Goal: Use online tool/utility: Utilize a website feature to perform a specific function

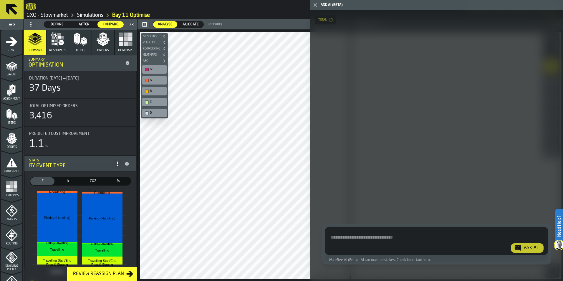
click at [10, 7] on icon at bounding box center [11, 9] width 11 height 11
click at [316, 7] on icon "button-toggle-Close me" at bounding box center [315, 4] width 7 height 7
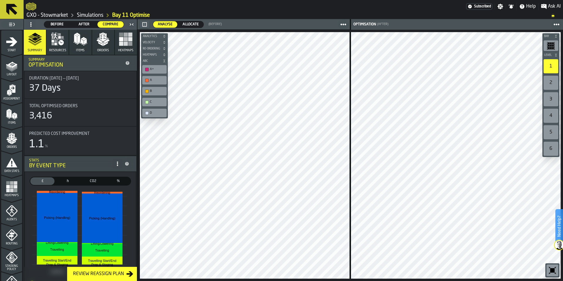
click at [9, 8] on icon at bounding box center [11, 9] width 11 height 11
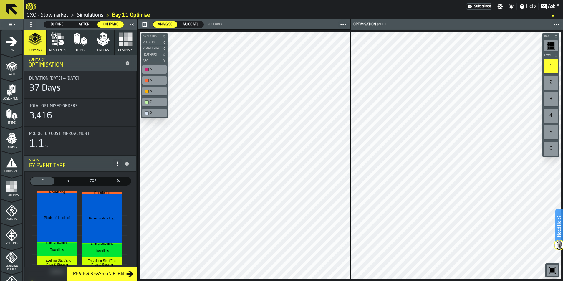
click at [9, 8] on icon at bounding box center [11, 9] width 11 height 11
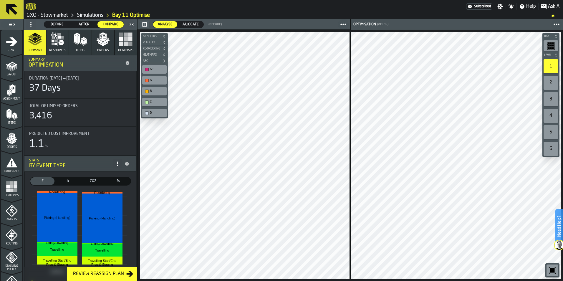
click at [9, 8] on icon at bounding box center [11, 9] width 11 height 11
click at [10, 8] on icon at bounding box center [11, 9] width 11 height 11
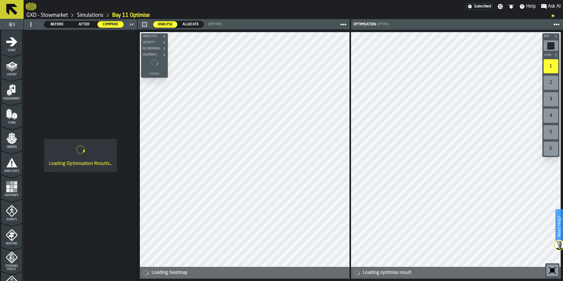
click at [10, 6] on icon at bounding box center [11, 9] width 11 height 11
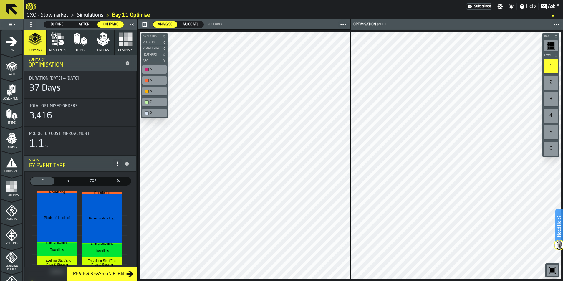
click at [10, 6] on icon at bounding box center [11, 9] width 11 height 11
click at [12, 49] on span "Start" at bounding box center [11, 50] width 21 height 3
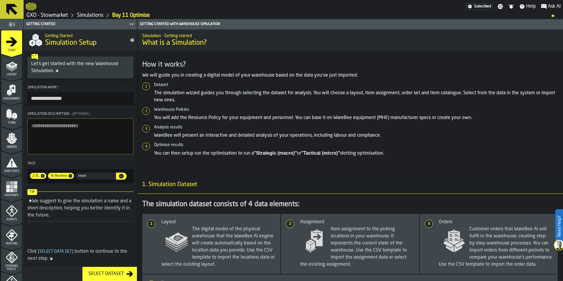
click at [12, 11] on icon at bounding box center [11, 9] width 11 height 11
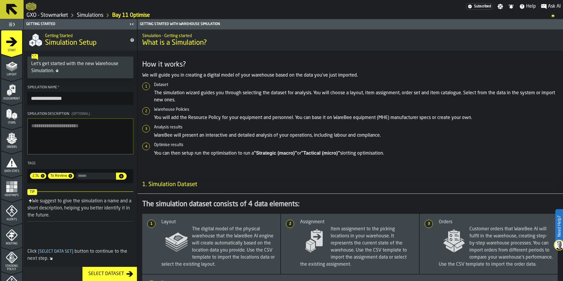
click at [12, 11] on icon at bounding box center [11, 9] width 11 height 11
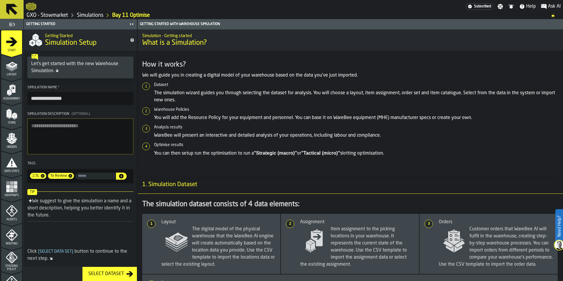
click at [12, 11] on icon at bounding box center [11, 9] width 11 height 11
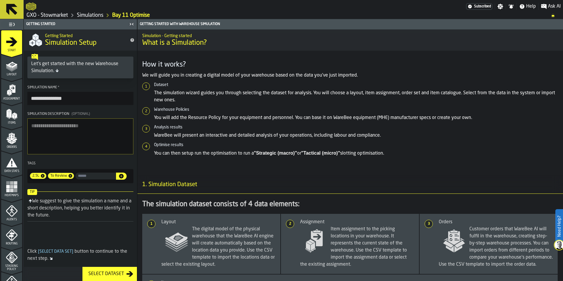
click at [12, 11] on icon at bounding box center [11, 9] width 11 height 11
click at [12, 10] on icon at bounding box center [11, 9] width 11 height 11
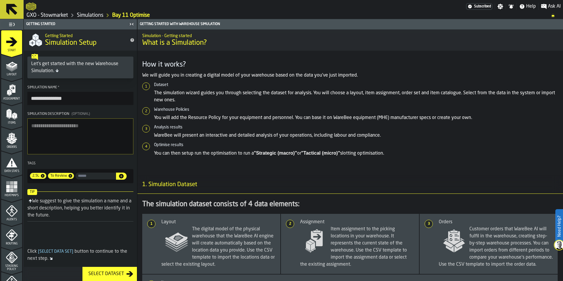
click at [12, 10] on icon at bounding box center [11, 9] width 11 height 11
click at [12, 24] on icon "button-toggle-Toggle Full Menu" at bounding box center [11, 24] width 7 height 7
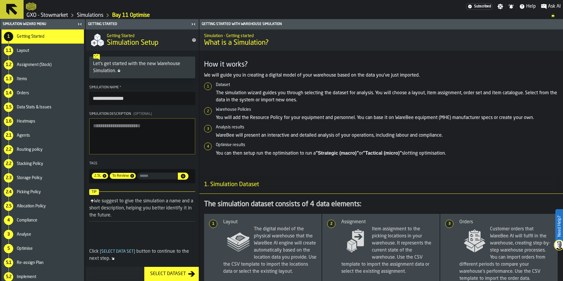
click at [77, 24] on icon "button-toggle-Close me" at bounding box center [79, 24] width 7 height 7
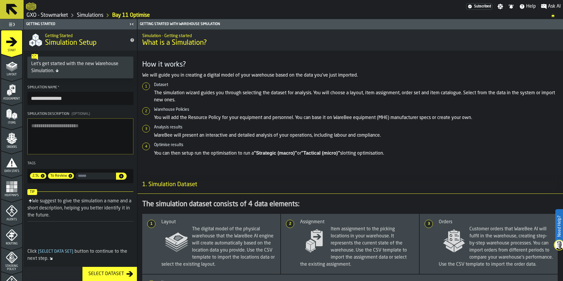
click at [11, 12] on icon at bounding box center [12, 9] width 14 height 14
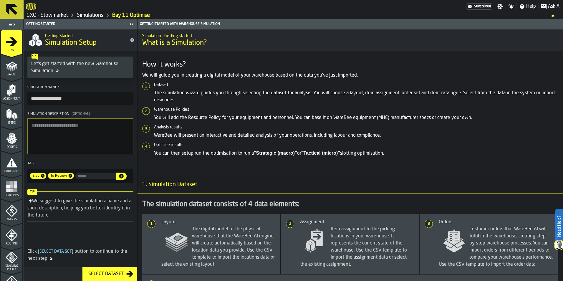
click at [11, 12] on icon at bounding box center [12, 9] width 14 height 14
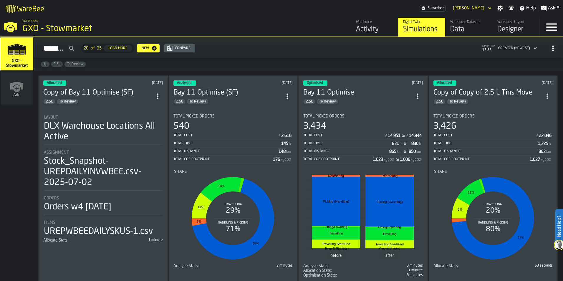
click at [132, 100] on div "2.5L To Review" at bounding box center [97, 102] width 109 height 6
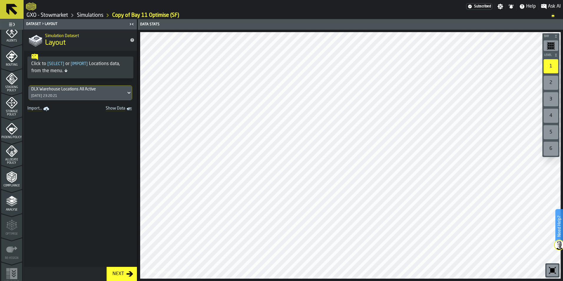
scroll to position [183, 0]
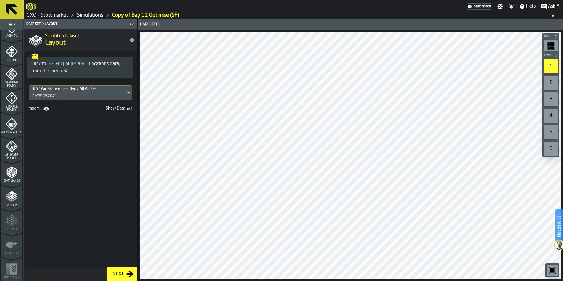
click at [13, 145] on icon "menu Allocate Policy" at bounding box center [12, 146] width 12 height 12
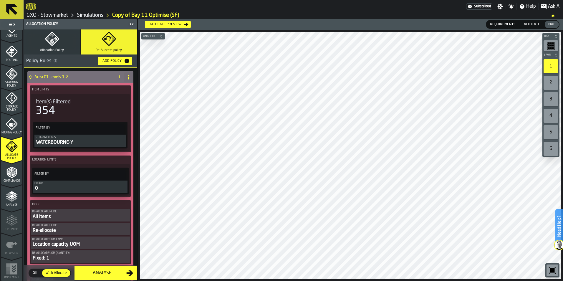
click at [0, 0] on icon "PolicyFilterItem-Storage Class" at bounding box center [0, 0] width 0 height 0
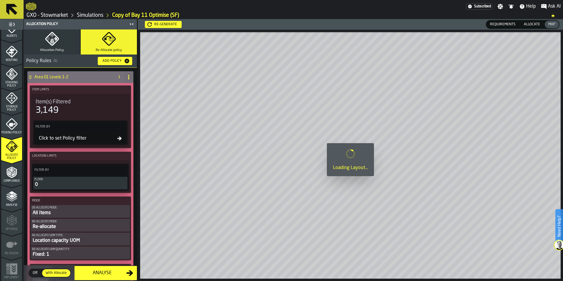
click at [116, 142] on div "Click to set Policy filter" at bounding box center [80, 138] width 91 height 10
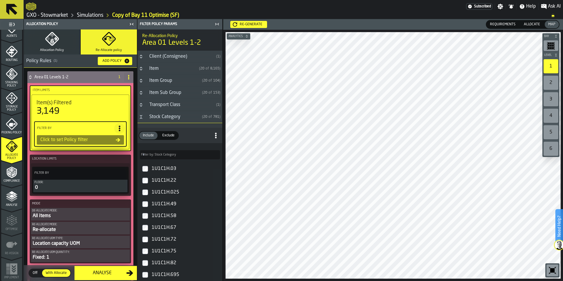
click at [171, 115] on div "Stock Category" at bounding box center [173, 116] width 54 height 7
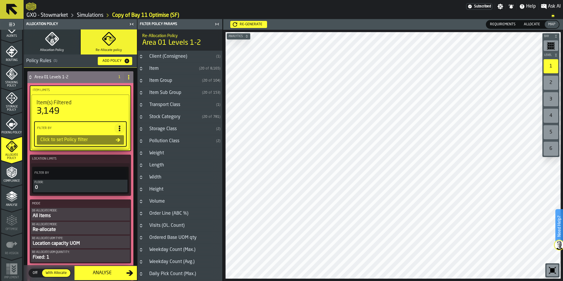
click at [166, 82] on div "Item Group" at bounding box center [173, 80] width 54 height 7
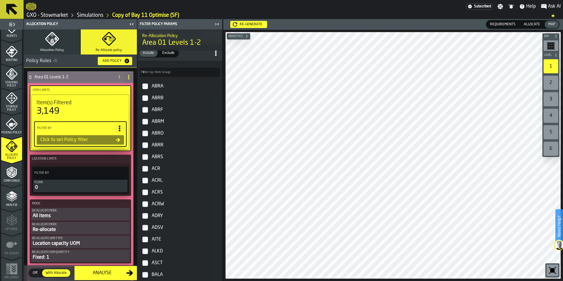
scroll to position [0, 0]
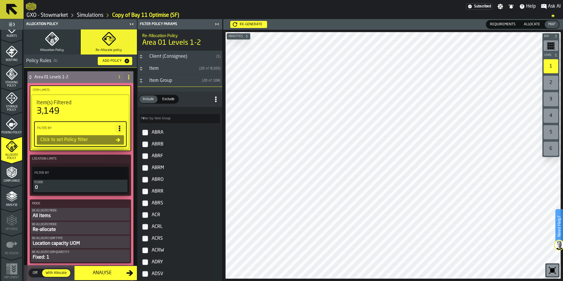
click at [140, 81] on icon "Button-Item Group-open" at bounding box center [141, 80] width 5 height 5
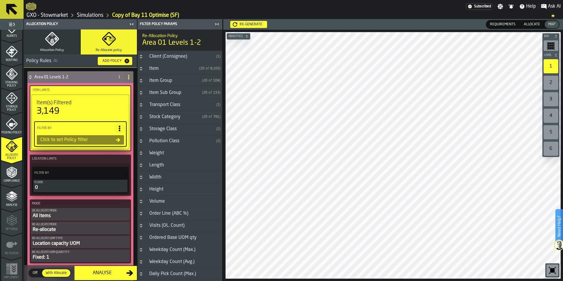
click at [171, 92] on div "Item Sub Group" at bounding box center [173, 92] width 54 height 7
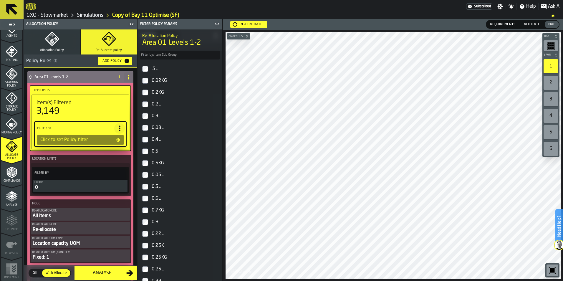
scroll to position [88, 0]
click at [158, 103] on div "0.3L" at bounding box center [184, 103] width 69 height 9
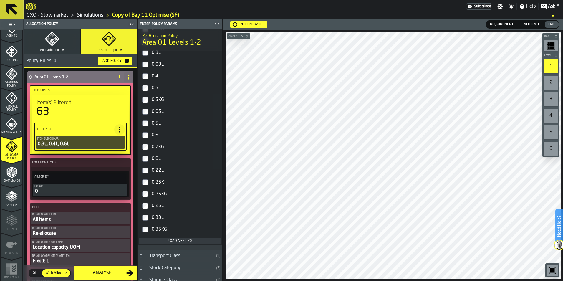
scroll to position [147, 0]
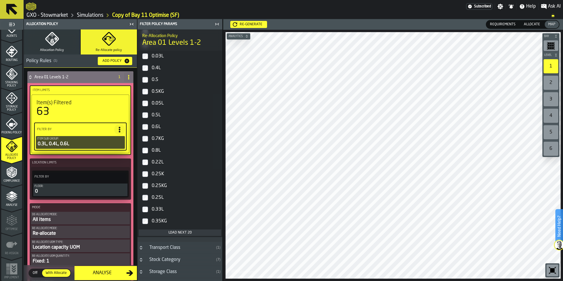
click at [180, 232] on div "Load next 20" at bounding box center [180, 233] width 78 height 4
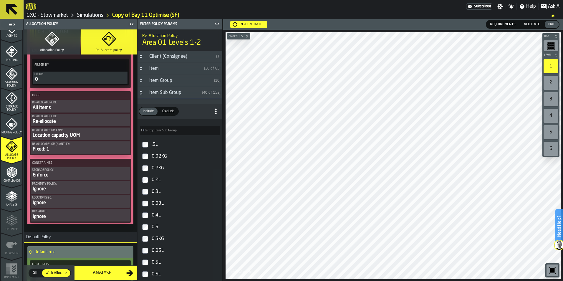
scroll to position [111, 0]
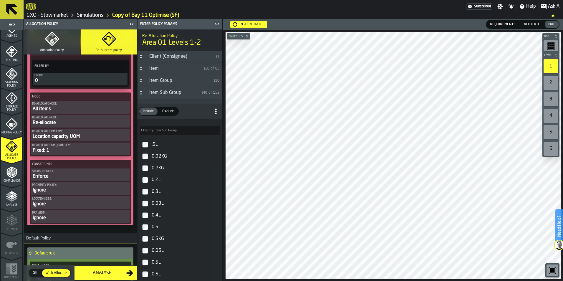
click at [57, 50] on span "Allocation Policy" at bounding box center [52, 50] width 24 height 4
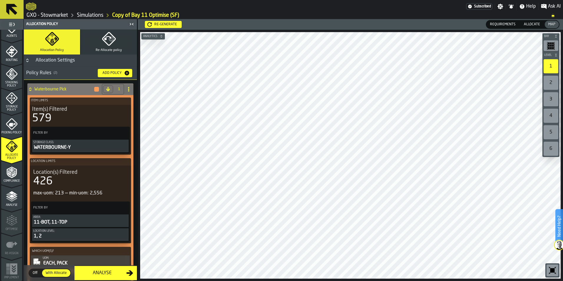
click at [85, 148] on div "WATERBOURNE-Y" at bounding box center [80, 147] width 94 height 7
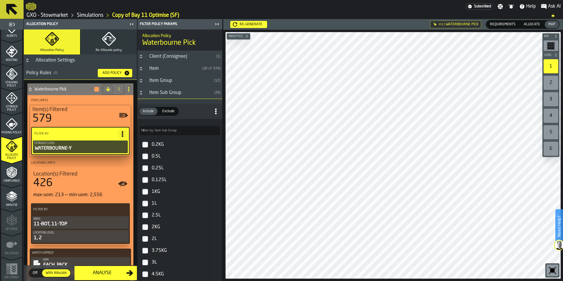
click at [0, 0] on icon "PolicyFilterItem-Storage Class" at bounding box center [0, 0] width 0 height 0
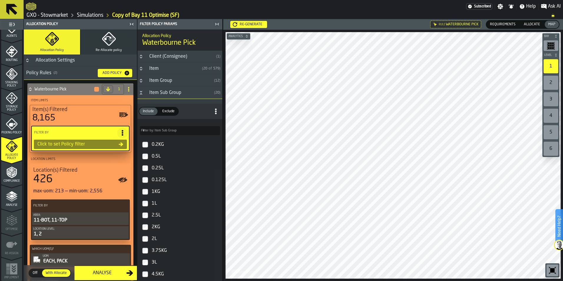
click at [140, 93] on icon "Button-Item Sub Group-open" at bounding box center [141, 92] width 5 height 5
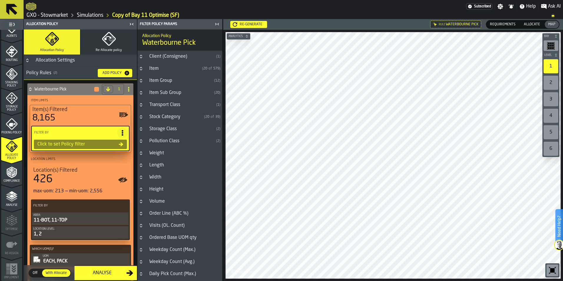
click at [160, 82] on div "Item Group" at bounding box center [179, 80] width 66 height 7
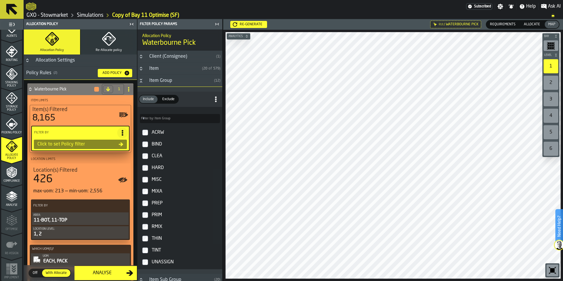
click at [140, 80] on icon "Button-Item Group-open" at bounding box center [141, 80] width 5 height 5
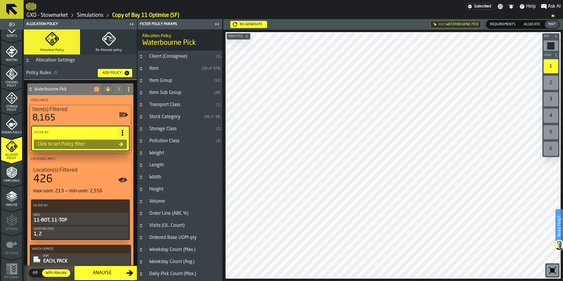
click at [165, 94] on div "Item Sub Group" at bounding box center [179, 92] width 66 height 7
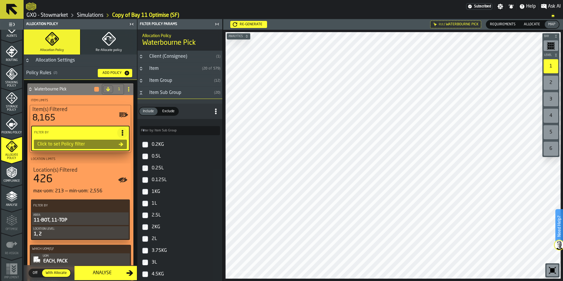
click at [143, 92] on icon "Button-Item Sub Group-open" at bounding box center [141, 92] width 5 height 5
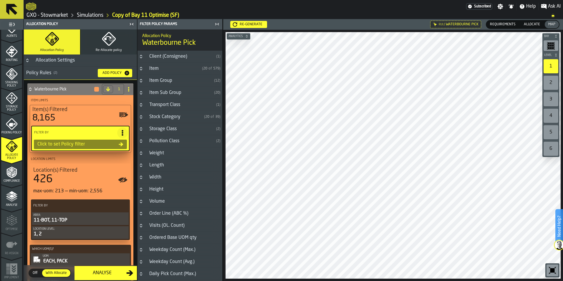
click at [163, 132] on div "Storage Class" at bounding box center [180, 128] width 68 height 7
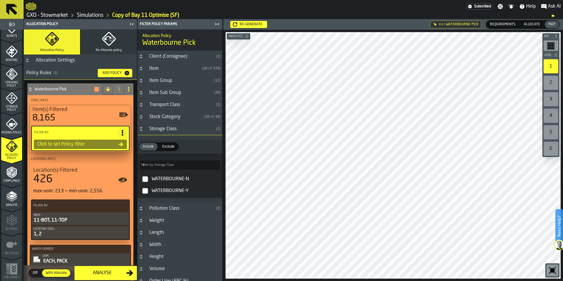
click at [163, 132] on div "Storage Class" at bounding box center [180, 128] width 68 height 7
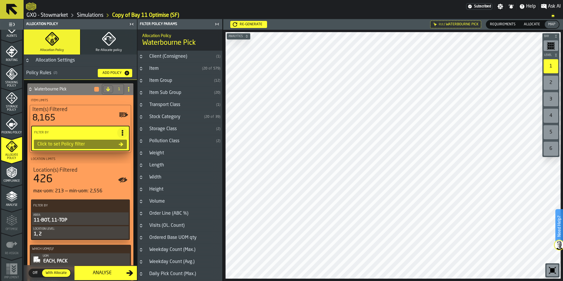
click at [166, 69] on div "Item" at bounding box center [173, 68] width 54 height 7
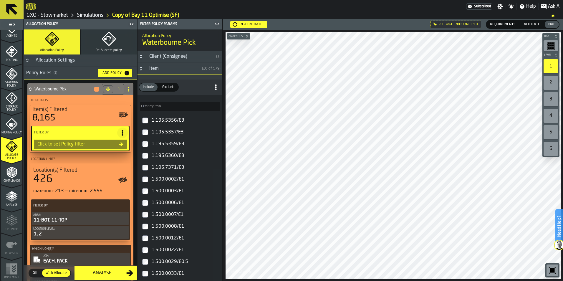
click at [142, 68] on icon "Button-Item-open" at bounding box center [141, 68] width 5 height 5
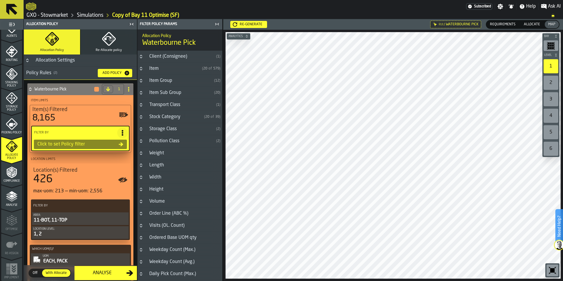
click at [151, 80] on div "Item Group" at bounding box center [179, 80] width 66 height 7
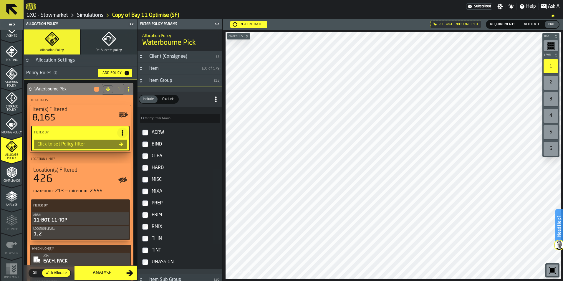
click at [140, 81] on icon "Button-Item Group-open" at bounding box center [141, 80] width 5 height 5
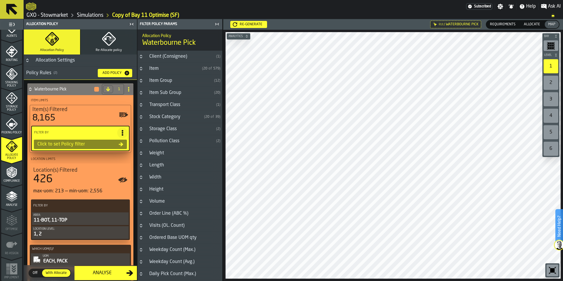
click at [176, 108] on h3 "Transport Class ( 1 )" at bounding box center [180, 105] width 85 height 12
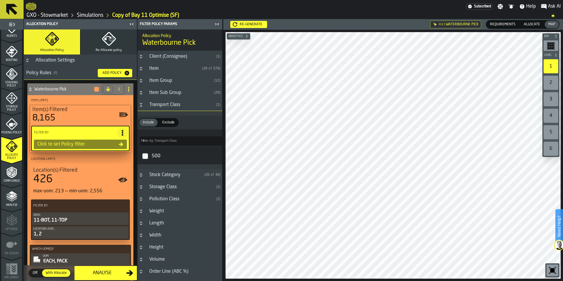
click at [176, 108] on h3 "Transport Class ( 1 )" at bounding box center [180, 105] width 85 height 12
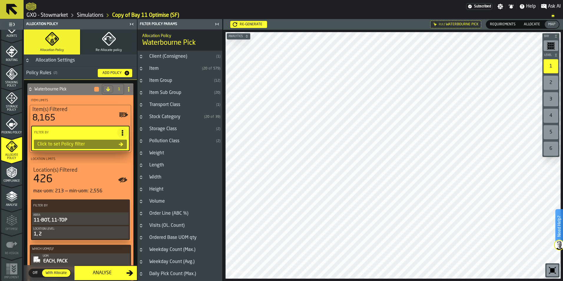
click at [167, 96] on h3 "Item Sub Group ( 20 )" at bounding box center [180, 93] width 85 height 12
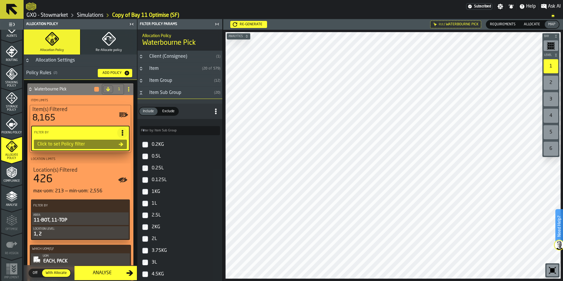
click at [216, 112] on icon at bounding box center [216, 111] width 6 height 6
click at [215, 109] on circle at bounding box center [215, 108] width 1 height 1
click at [143, 94] on icon "Button-Item Sub Group-open" at bounding box center [141, 92] width 5 height 5
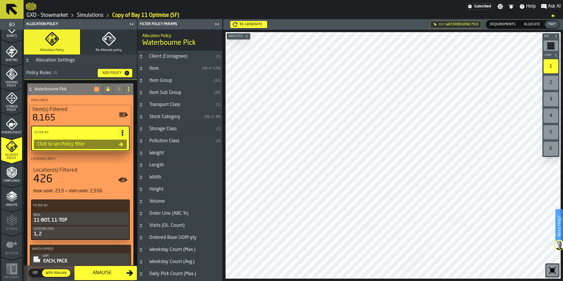
click at [16, 8] on icon at bounding box center [12, 9] width 14 height 14
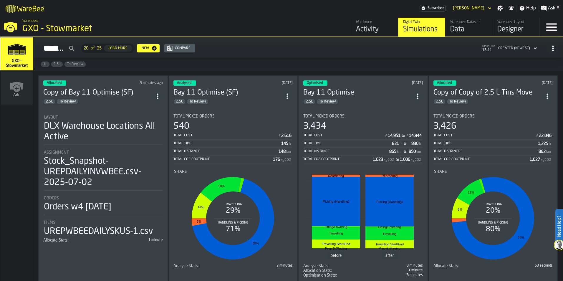
click at [160, 96] on icon "ItemListCard-DashboardItemContainer" at bounding box center [158, 96] width 6 height 6
click at [144, 122] on div "Delete" at bounding box center [145, 121] width 31 height 7
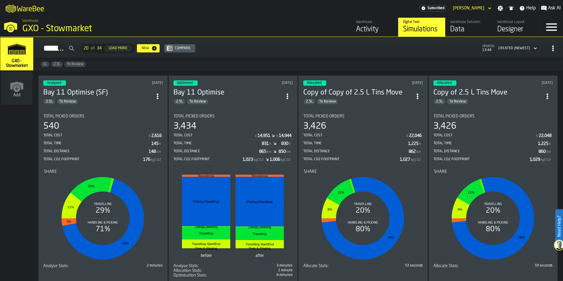
click at [155, 96] on icon "ItemListCard-DashboardItemContainer" at bounding box center [158, 96] width 6 height 6
click at [145, 135] on div "Duplicate" at bounding box center [145, 135] width 31 height 7
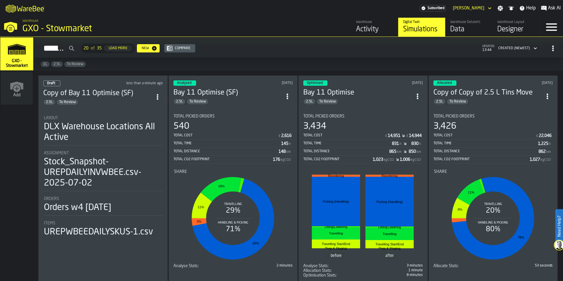
click at [131, 108] on div "Draft less than a minute ago Copy of Bay 11 Optimise (SF) 2.5L To Review Layout…" at bounding box center [103, 178] width 130 height 207
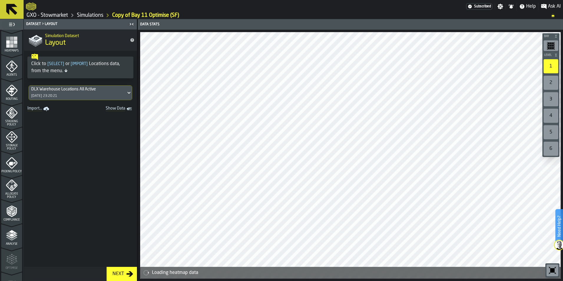
scroll to position [147, 0]
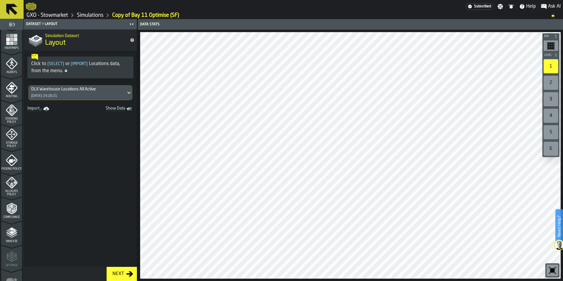
click at [12, 191] on span "Allocate Policy" at bounding box center [11, 193] width 21 height 6
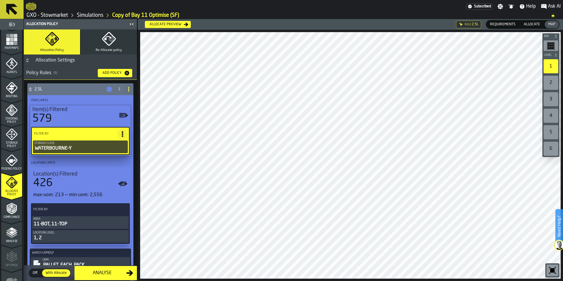
click at [0, 0] on icon "PolicyFilterItem-Storage Class" at bounding box center [0, 0] width 0 height 0
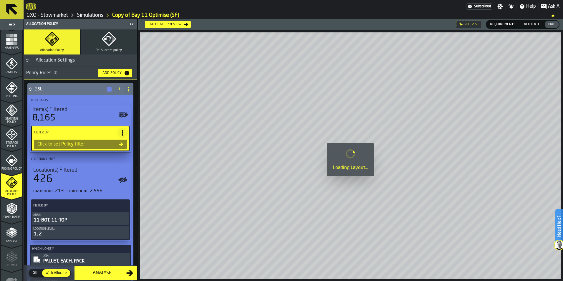
click at [112, 149] on div "Click to set Policy filter" at bounding box center [81, 144] width 94 height 10
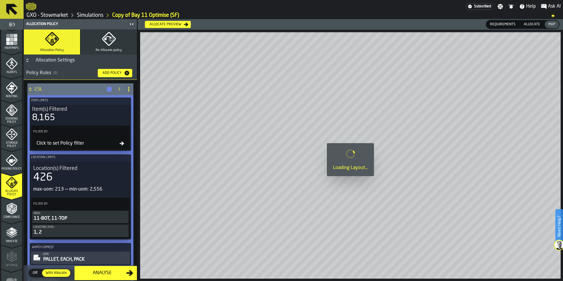
click at [121, 143] on icon at bounding box center [122, 144] width 4 height 4
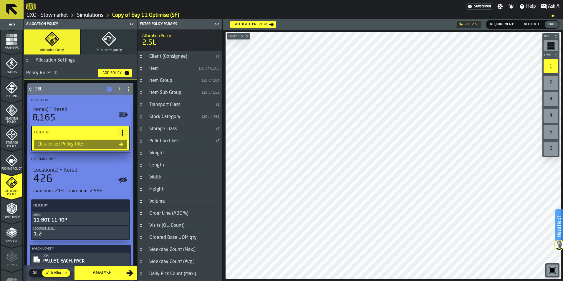
click at [168, 129] on div "Storage Class" at bounding box center [180, 128] width 68 height 7
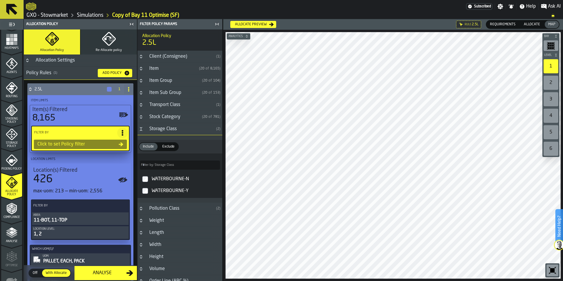
click at [168, 129] on div "Storage Class" at bounding box center [180, 128] width 68 height 7
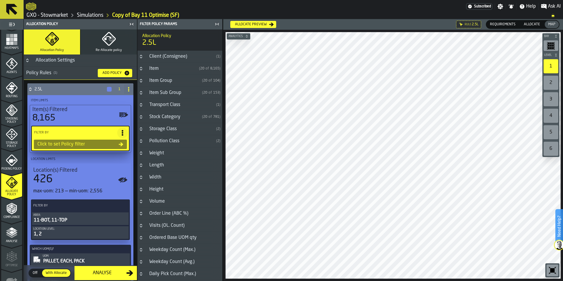
click at [167, 117] on div "Stock Category" at bounding box center [173, 116] width 54 height 7
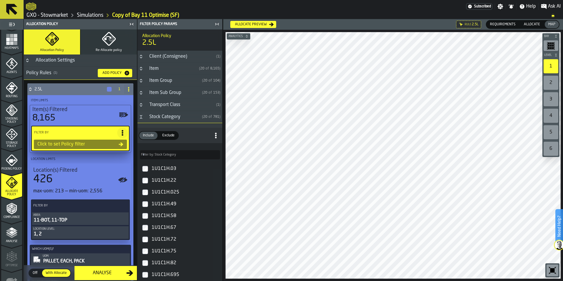
click at [167, 117] on div "Stock Category" at bounding box center [173, 116] width 54 height 7
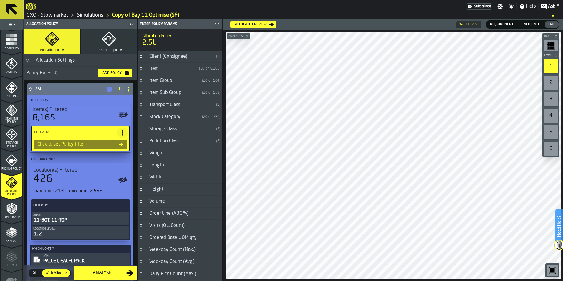
click at [168, 94] on div "Item Sub Group" at bounding box center [173, 92] width 54 height 7
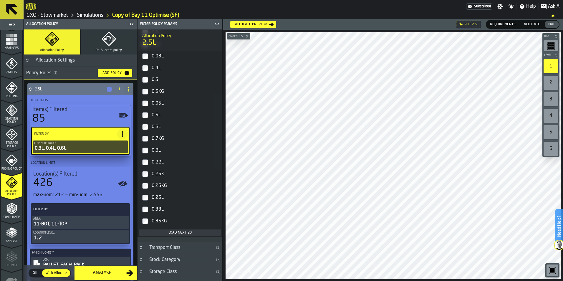
click at [186, 232] on div "Load next 20" at bounding box center [180, 233] width 78 height 4
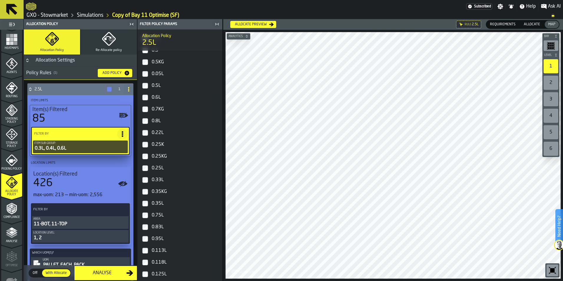
scroll to position [0, 0]
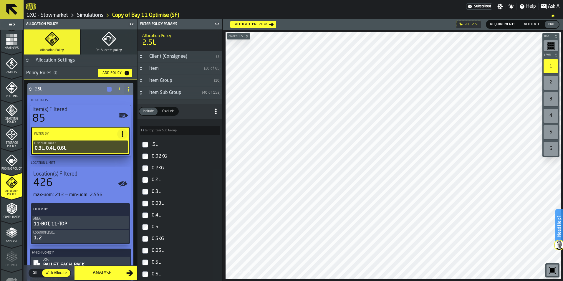
click at [0, 0] on icon "PolicyFilterItem-Area" at bounding box center [0, 0] width 0 height 0
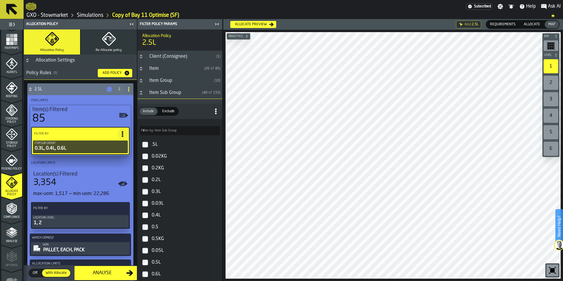
click at [122, 208] on icon at bounding box center [123, 209] width 6 height 6
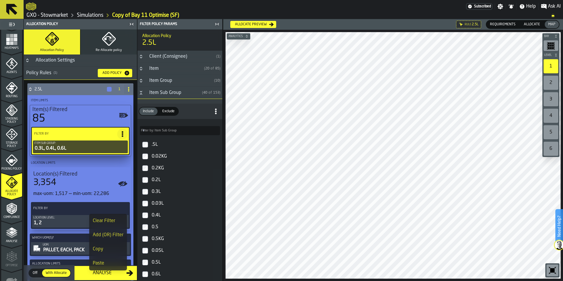
click at [118, 233] on div "Add (OR) Filter" at bounding box center [108, 234] width 31 height 7
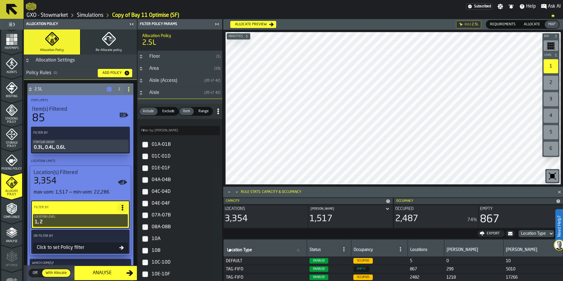
click at [120, 208] on icon at bounding box center [123, 208] width 6 height 6
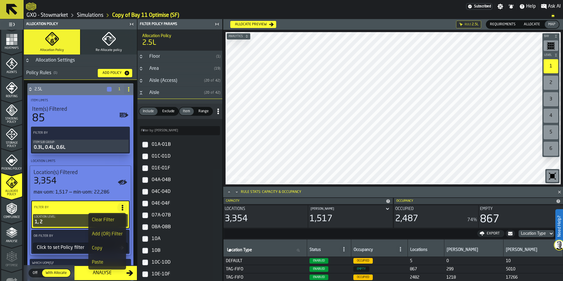
click at [120, 208] on icon at bounding box center [123, 208] width 6 height 6
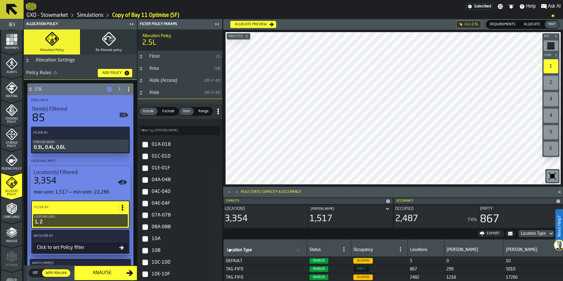
click at [14, 8] on icon at bounding box center [12, 9] width 14 height 14
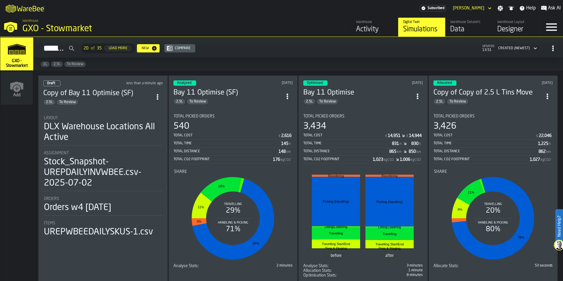
click at [162, 96] on span "ItemListCard-DashboardItemContainer" at bounding box center [157, 97] width 11 height 11
click at [138, 122] on div "Delete" at bounding box center [145, 122] width 31 height 7
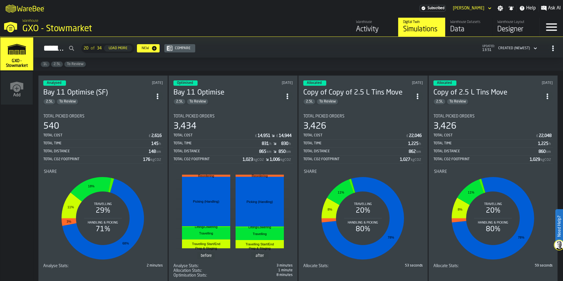
click at [157, 95] on icon "ItemListCard-DashboardItemContainer" at bounding box center [158, 96] width 6 height 6
click at [144, 135] on div "Duplicate" at bounding box center [145, 135] width 31 height 7
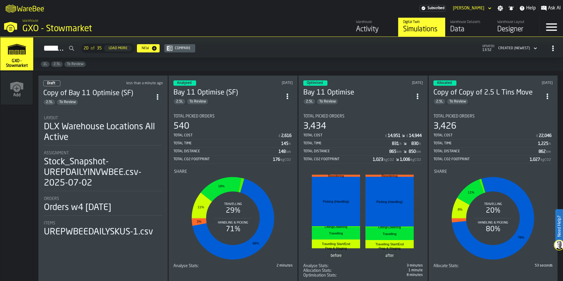
click at [156, 104] on div "Draft less than a minute ago Copy of Bay 11 Optimise (SF) 2.5L To Review Layout…" at bounding box center [103, 178] width 130 height 207
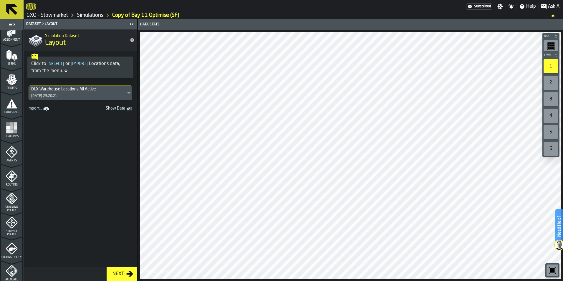
scroll to position [118, 0]
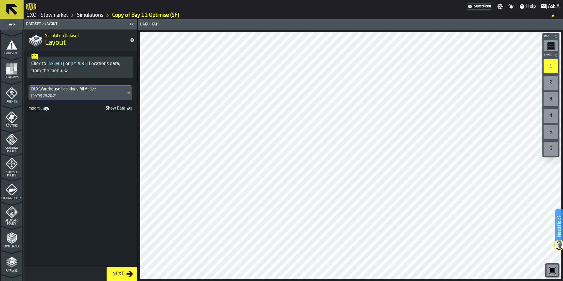
click at [9, 213] on icon "menu Allocate Policy" at bounding box center [12, 212] width 12 height 12
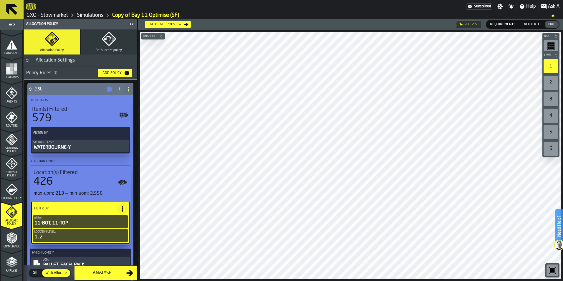
click at [0, 0] on icon "PolicyFilterItem-Storage Class" at bounding box center [0, 0] width 0 height 0
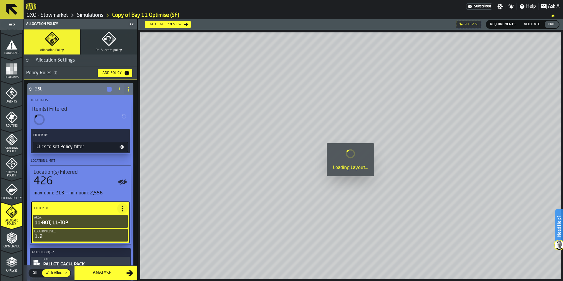
click at [105, 147] on div "Click to set Policy filter" at bounding box center [76, 146] width 85 height 7
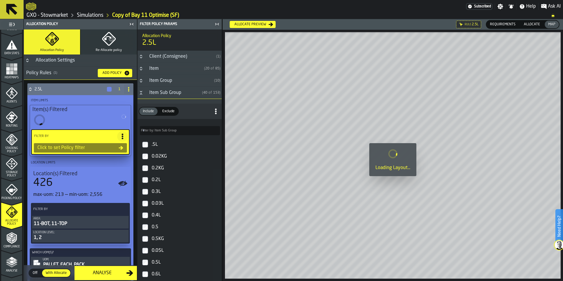
click at [119, 146] on icon at bounding box center [121, 148] width 4 height 4
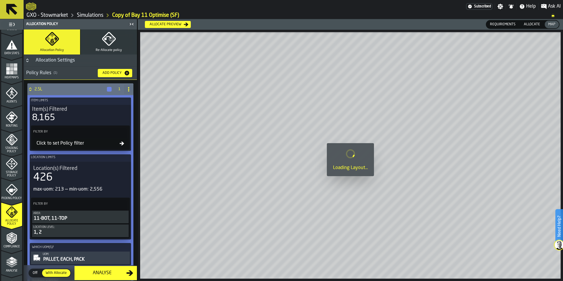
click at [122, 146] on div "Click to set Policy filter" at bounding box center [80, 143] width 95 height 10
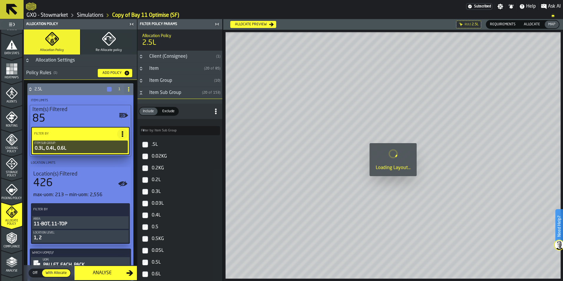
click at [102, 224] on div "11-BOT, 11-TOP" at bounding box center [80, 224] width 94 height 7
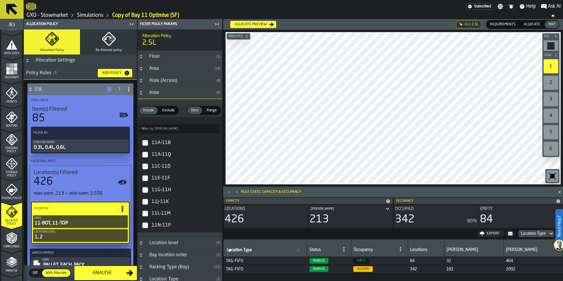
click at [143, 92] on icon "Button-Aisle-open" at bounding box center [141, 92] width 5 height 5
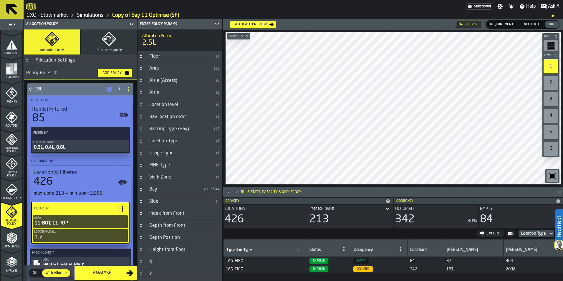
click at [168, 140] on div "Location Type" at bounding box center [180, 141] width 68 height 7
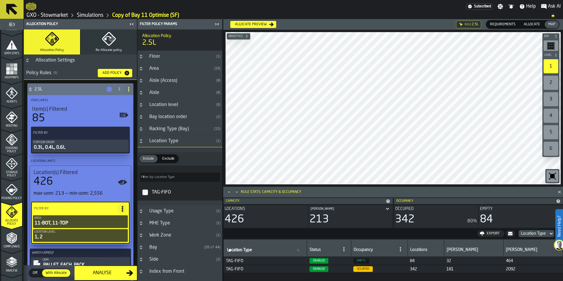
click at [168, 140] on div "Location Type" at bounding box center [180, 141] width 68 height 7
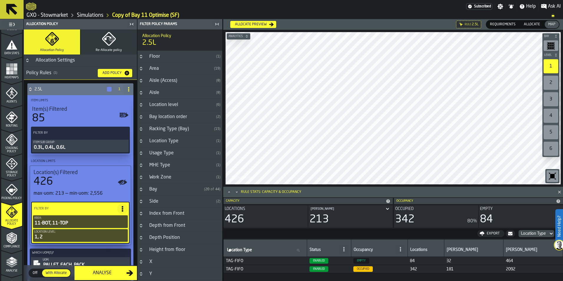
click at [158, 91] on div "Aisle" at bounding box center [180, 92] width 68 height 7
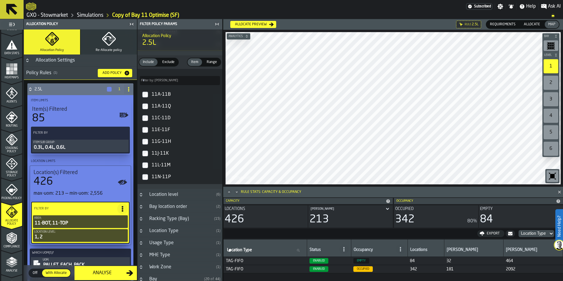
scroll to position [0, 0]
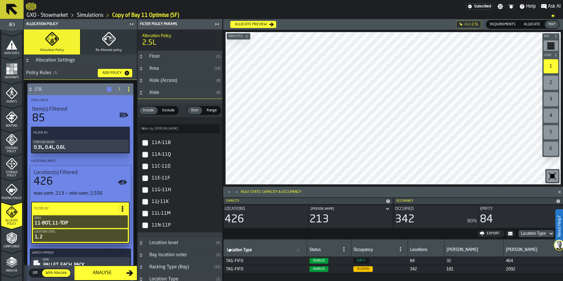
click at [143, 57] on icon "Button-Floor-closed" at bounding box center [141, 56] width 5 height 5
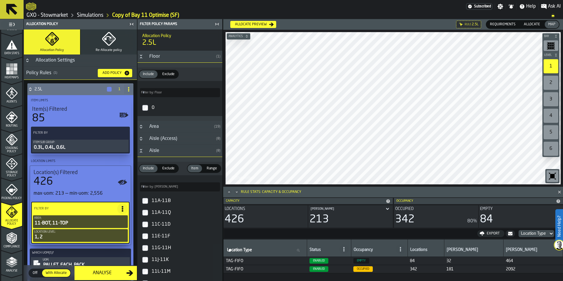
click at [143, 57] on icon "Button-Floor-open" at bounding box center [141, 56] width 5 height 5
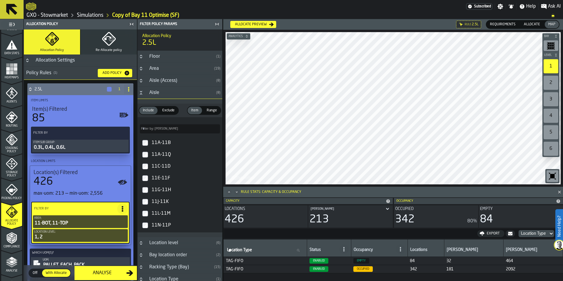
click at [141, 67] on icon "Button-Area-closed" at bounding box center [141, 68] width 5 height 5
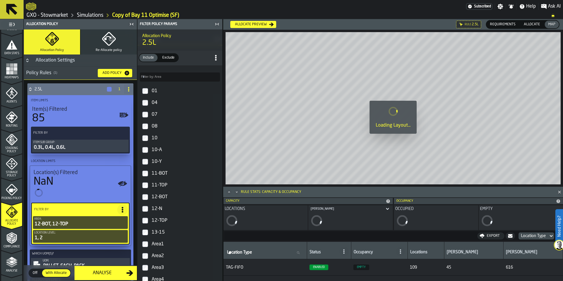
scroll to position [29, 0]
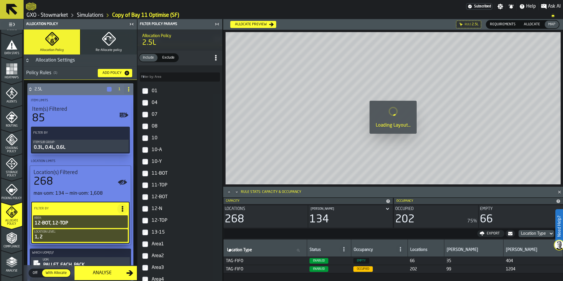
click at [218, 23] on icon "button-toggle-Close me" at bounding box center [216, 24] width 7 height 7
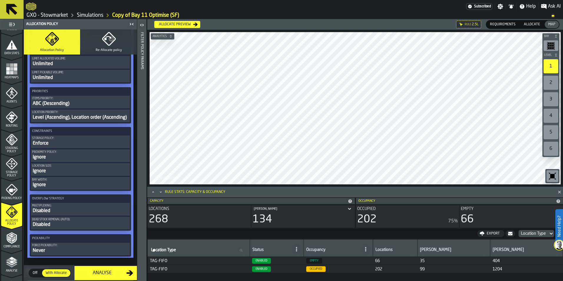
scroll to position [337, 0]
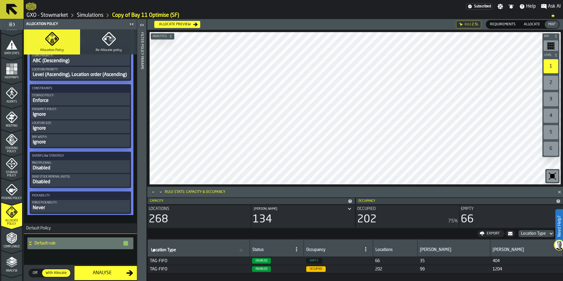
click at [114, 46] on button "Re-Allocate policy" at bounding box center [109, 41] width 56 height 25
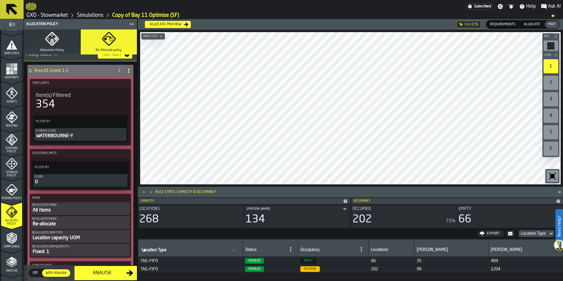
scroll to position [0, 0]
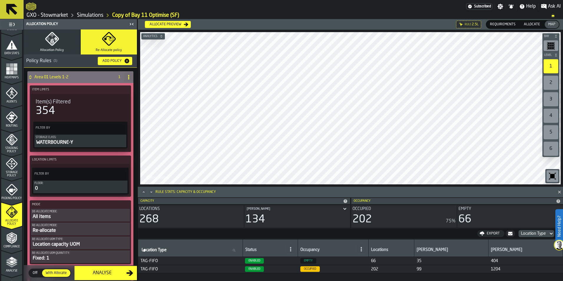
click at [100, 142] on div "WATERBOURNE-Y" at bounding box center [81, 142] width 90 height 7
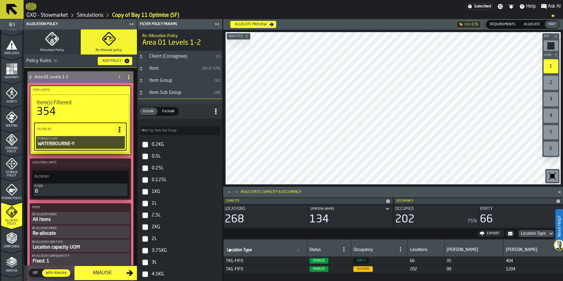
click at [0, 0] on icon "PolicyFilterItem-Storage Class" at bounding box center [0, 0] width 0 height 0
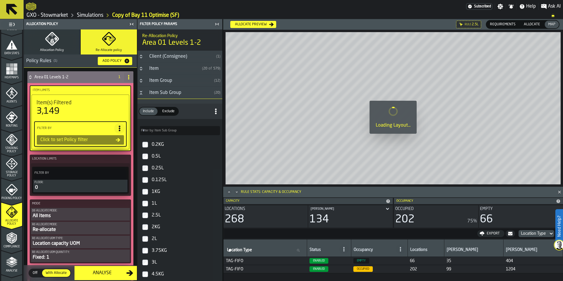
click at [138, 92] on button "Button-Item Sub Group-open" at bounding box center [141, 92] width 7 height 5
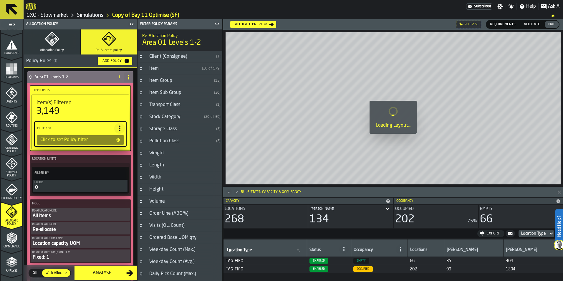
click at [142, 80] on icon "Button-Item Group-closed" at bounding box center [141, 80] width 5 height 5
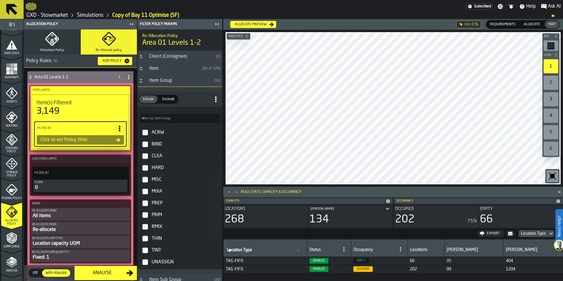
click at [143, 82] on icon "Button-Item Group-open" at bounding box center [141, 80] width 5 height 5
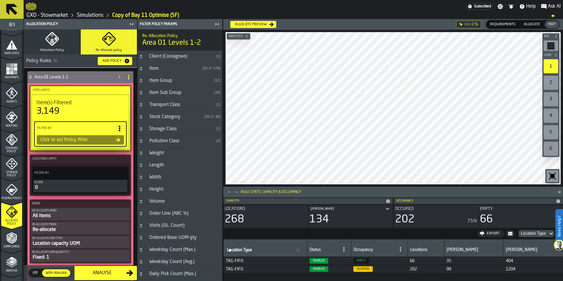
click at [174, 93] on div "Item Sub Group" at bounding box center [179, 92] width 66 height 7
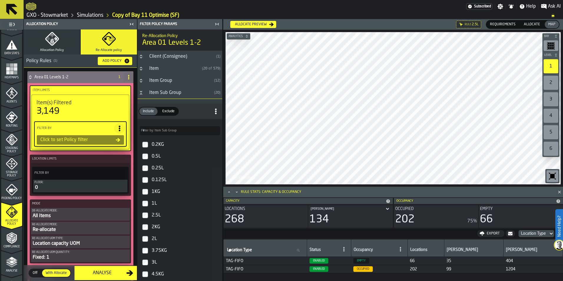
click at [142, 80] on icon "Button-Item Group-closed" at bounding box center [141, 79] width 2 height 1
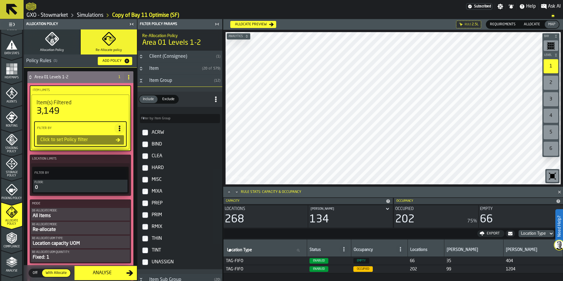
click at [143, 83] on icon "Button-Item Group-open" at bounding box center [141, 80] width 5 height 5
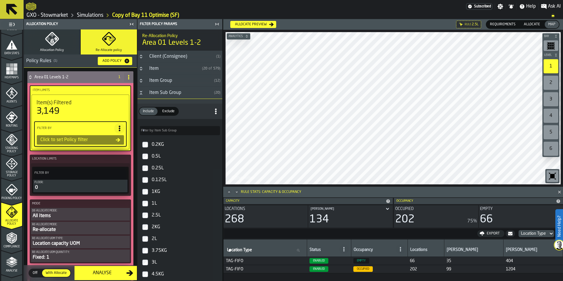
click at [142, 92] on icon "Button-Item Sub Group-open" at bounding box center [141, 92] width 5 height 5
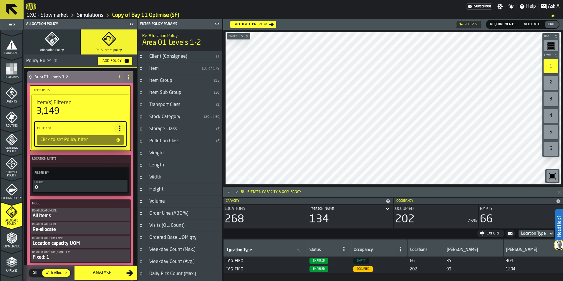
click at [172, 106] on div "Transport Class" at bounding box center [180, 104] width 68 height 7
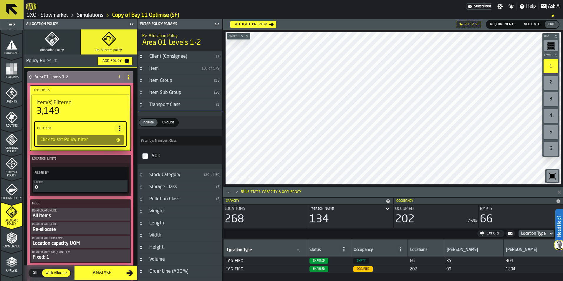
click at [172, 106] on div "Transport Class" at bounding box center [180, 104] width 68 height 7
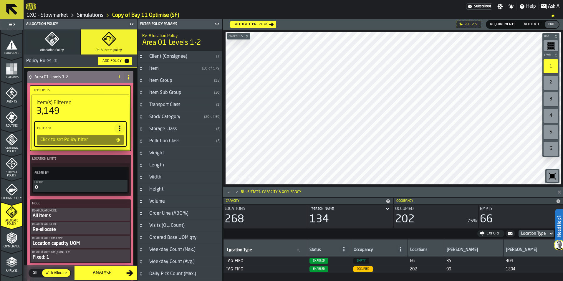
click at [172, 115] on div "Stock Category" at bounding box center [174, 116] width 56 height 7
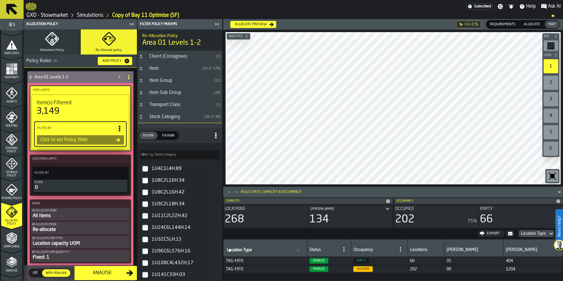
click at [158, 118] on div "Stock Category" at bounding box center [174, 116] width 56 height 7
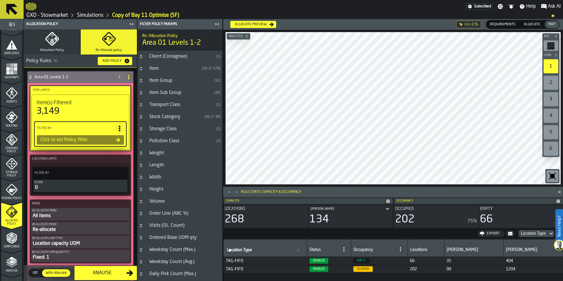
click at [163, 128] on div "Storage Class" at bounding box center [180, 128] width 68 height 7
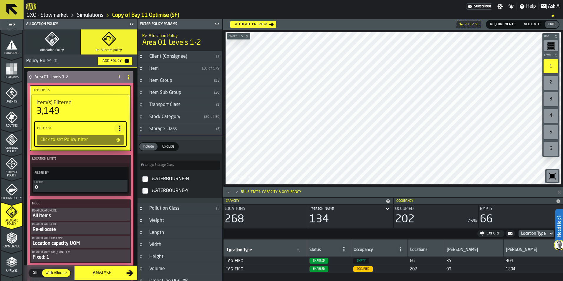
click at [163, 128] on div "Storage Class" at bounding box center [180, 128] width 68 height 7
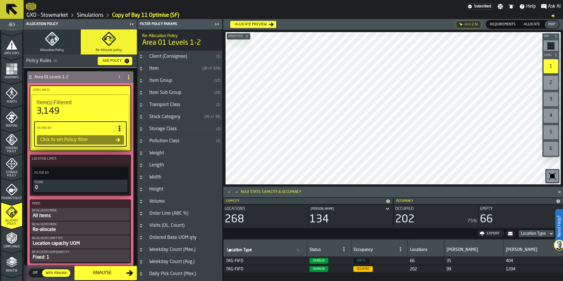
click at [166, 140] on div "Pollution Class" at bounding box center [180, 141] width 68 height 7
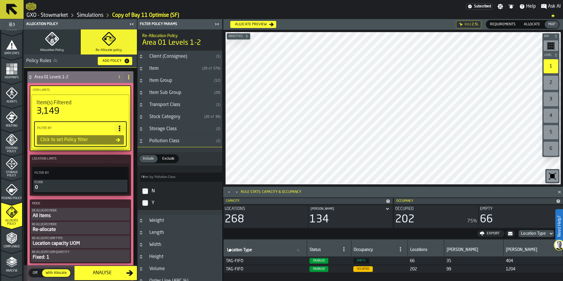
click at [166, 140] on div "Pollution Class" at bounding box center [180, 141] width 68 height 7
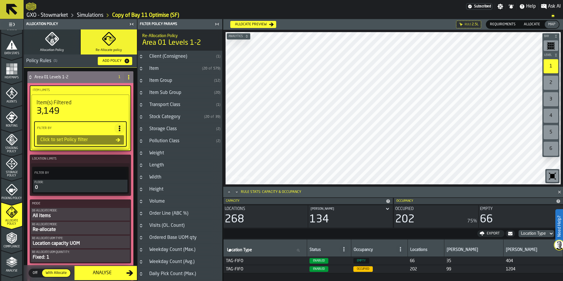
click at [161, 139] on div "Pollution Class" at bounding box center [180, 141] width 68 height 7
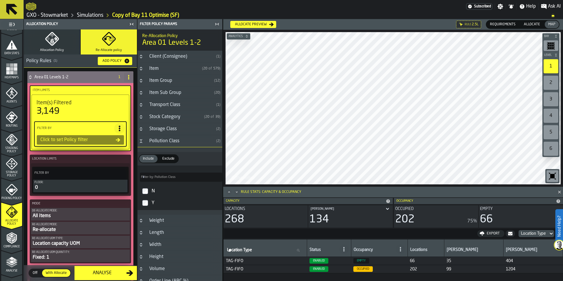
click at [161, 139] on div "Pollution Class" at bounding box center [180, 141] width 68 height 7
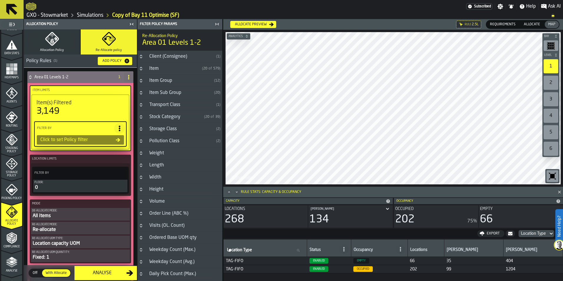
click at [165, 128] on div "Storage Class" at bounding box center [180, 128] width 68 height 7
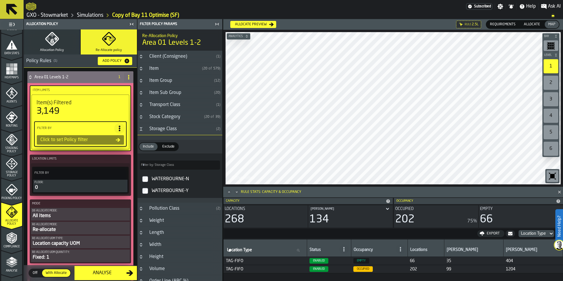
click at [165, 128] on div "Storage Class" at bounding box center [180, 128] width 68 height 7
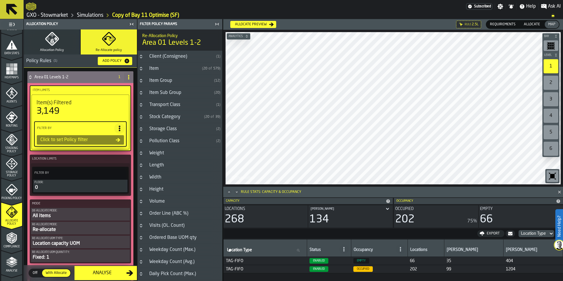
click at [166, 120] on div "Stock Category" at bounding box center [174, 116] width 56 height 7
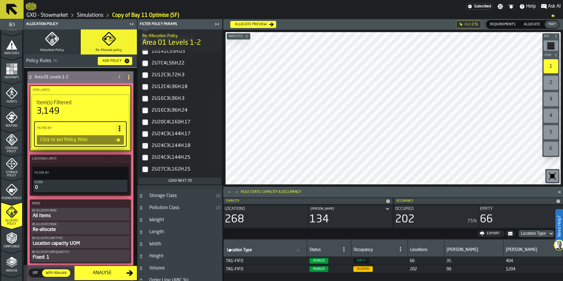
scroll to position [236, 0]
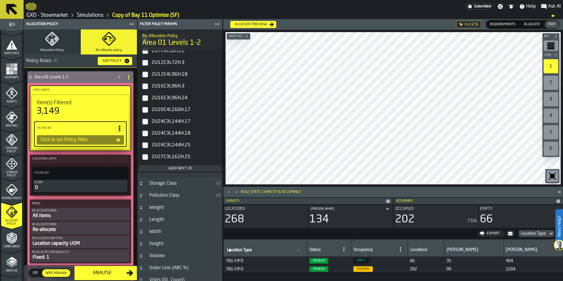
click at [185, 167] on div "Load next 20" at bounding box center [180, 168] width 78 height 4
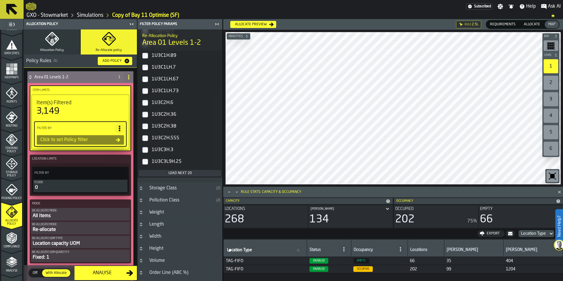
scroll to position [471, 0]
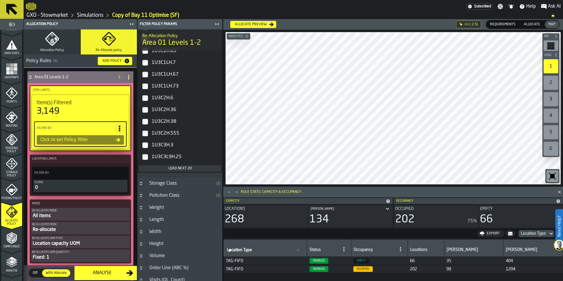
click at [178, 168] on div "Load next 20" at bounding box center [180, 168] width 78 height 4
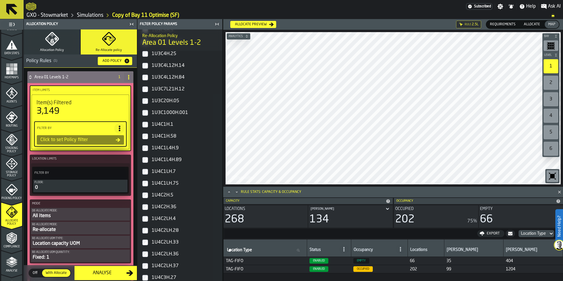
scroll to position [677, 0]
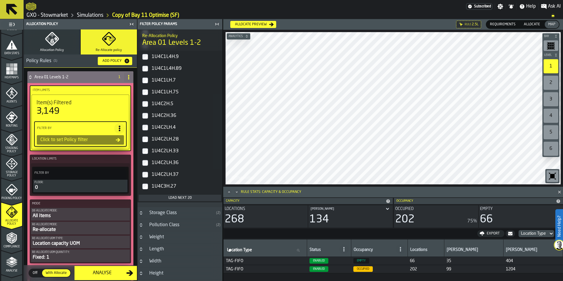
click at [183, 197] on div "Load next 20" at bounding box center [180, 198] width 78 height 4
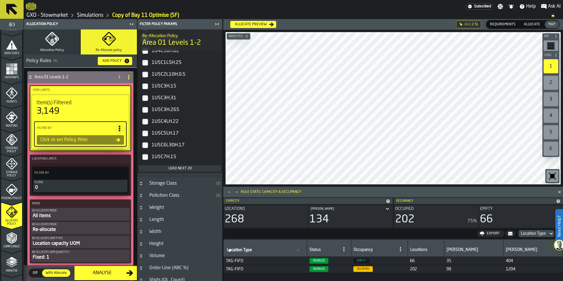
click at [183, 197] on div "Pollution Class" at bounding box center [180, 195] width 68 height 7
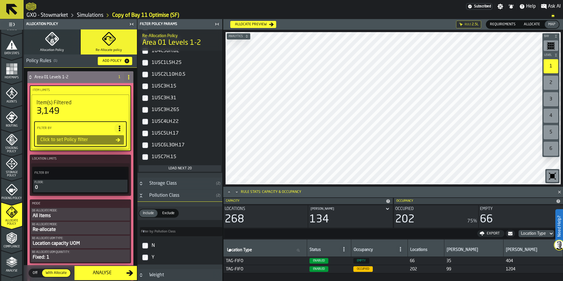
click at [180, 169] on div "Load next 20" at bounding box center [180, 168] width 78 height 4
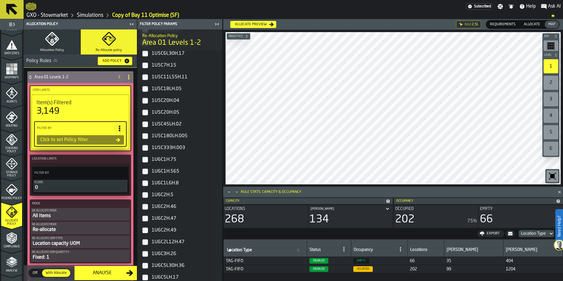
scroll to position [1119, 0]
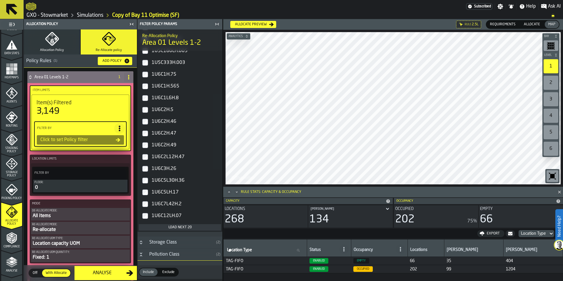
click at [177, 226] on div "Load next 20" at bounding box center [180, 227] width 78 height 4
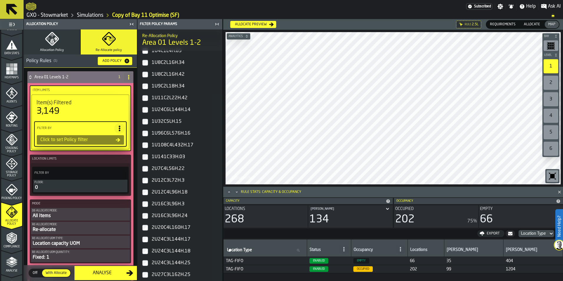
scroll to position [0, 0]
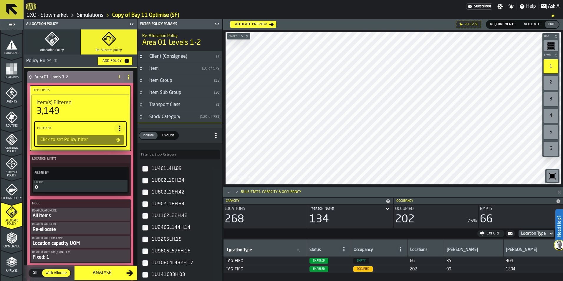
click at [164, 154] on label "Filter by: Stock Category Filter by: Stock Category" at bounding box center [180, 154] width 80 height 9
click at [164, 154] on input "Filter by: Stock Category Filter by: Stock Category" at bounding box center [180, 154] width 80 height 9
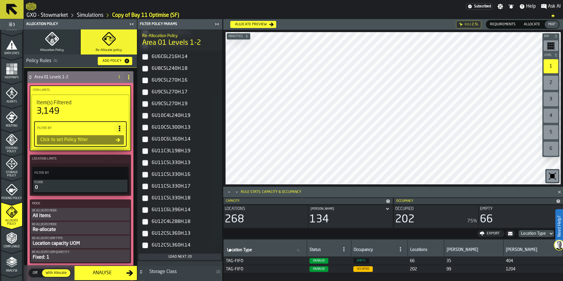
scroll to position [177, 0]
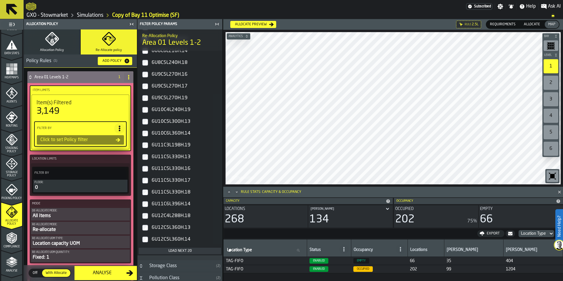
click at [178, 249] on div "Load next 20" at bounding box center [180, 251] width 78 height 4
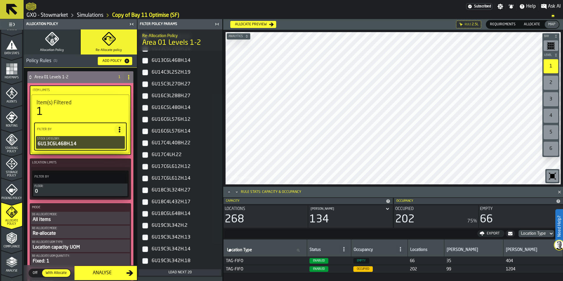
scroll to position [412, 0]
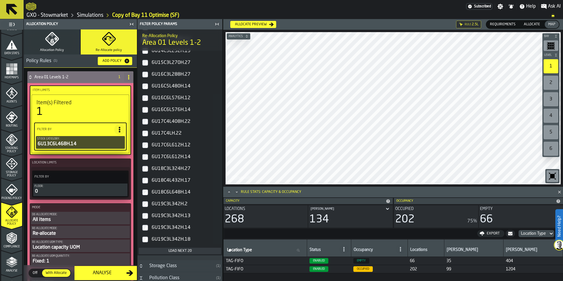
click at [194, 251] on div "Load next 20" at bounding box center [180, 251] width 78 height 4
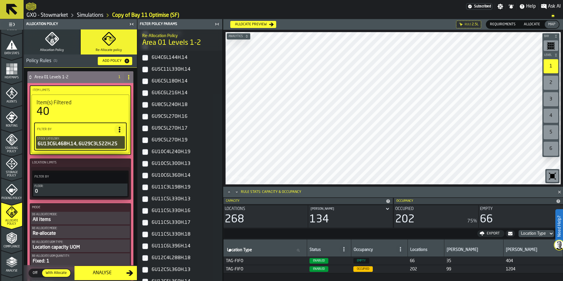
scroll to position [88, 0]
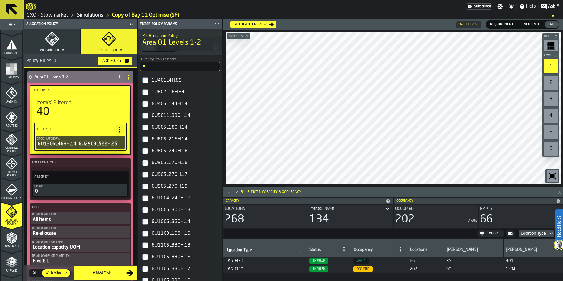
drag, startPoint x: 147, startPoint y: 64, endPoint x: 138, endPoint y: 62, distance: 8.7
click at [138, 62] on div "** Filter by: Stock Category 6u" at bounding box center [180, 64] width 85 height 19
type input "***"
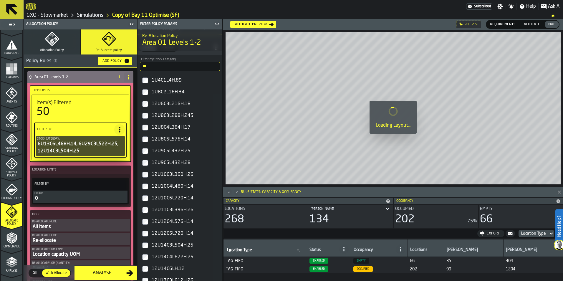
click at [218, 24] on icon "button-toggle-Close me" at bounding box center [217, 24] width 1 height 2
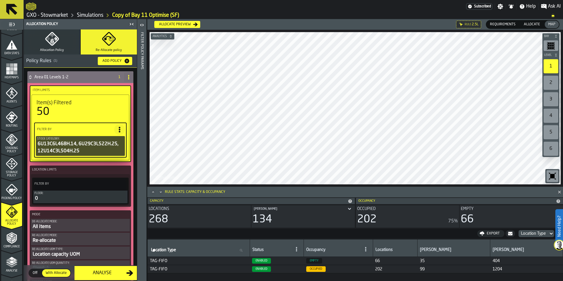
click at [183, 22] on div "Allocate preview" at bounding box center [175, 24] width 37 height 4
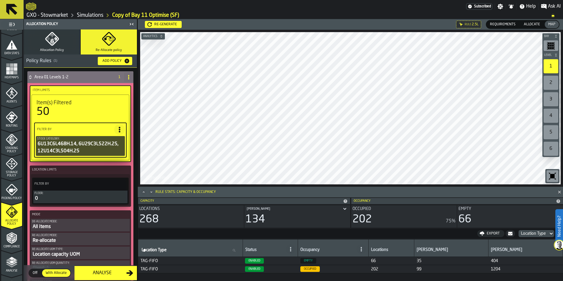
click at [92, 274] on div "Analyse" at bounding box center [102, 272] width 48 height 7
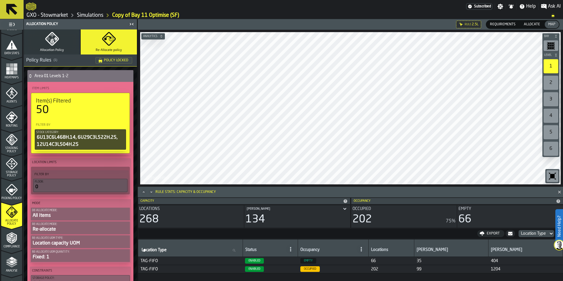
click at [9, 266] on polyline "menu Analyse" at bounding box center [11, 265] width 11 height 4
